Goal: Task Accomplishment & Management: Manage account settings

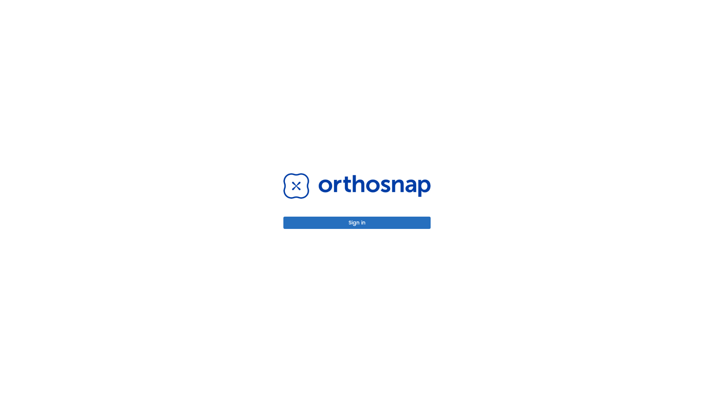
click at [357, 222] on button "Sign in" at bounding box center [356, 222] width 147 height 12
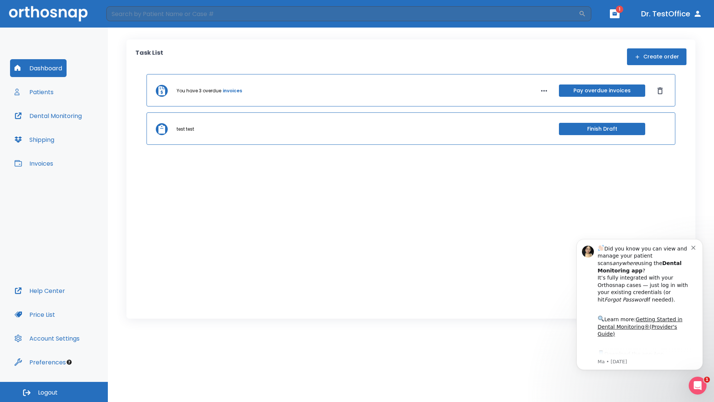
click at [54, 392] on span "Logout" at bounding box center [48, 392] width 20 height 8
